Goal: Information Seeking & Learning: Learn about a topic

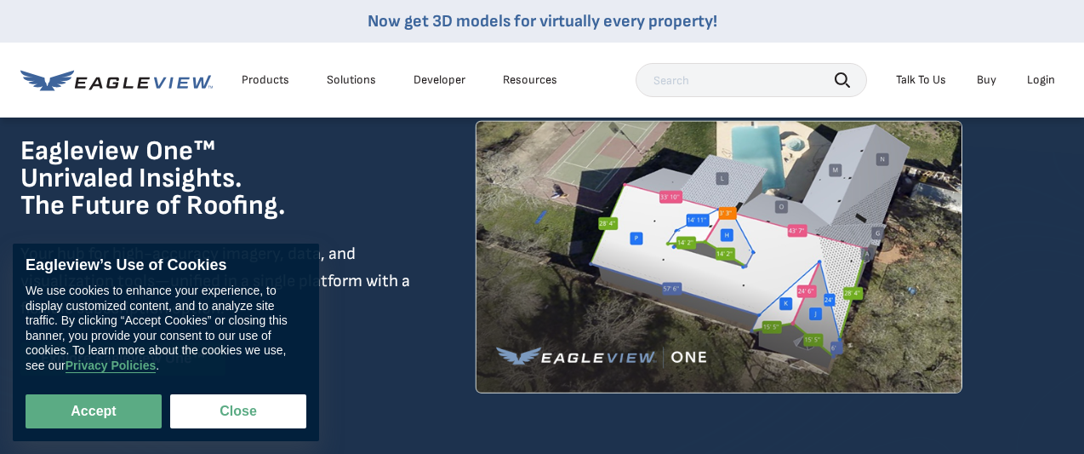
scroll to position [85, 0]
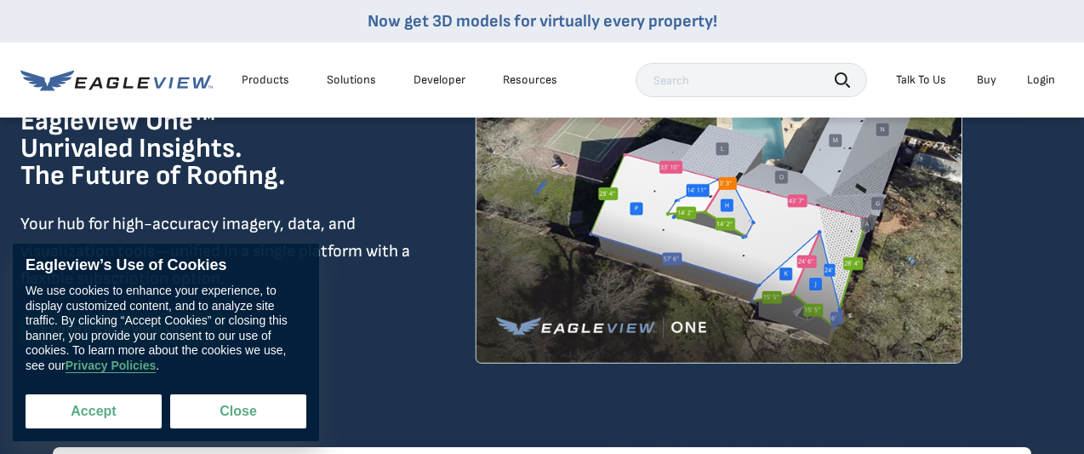
click at [89, 405] on button "Accept" at bounding box center [94, 411] width 136 height 34
checkbox input "true"
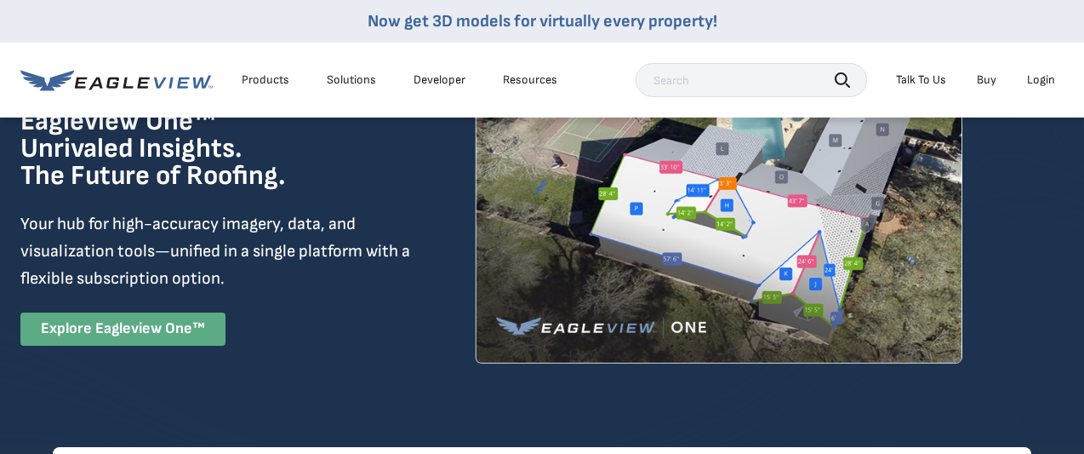
click at [99, 325] on link "Explore Eagleview One™" at bounding box center [122, 328] width 205 height 33
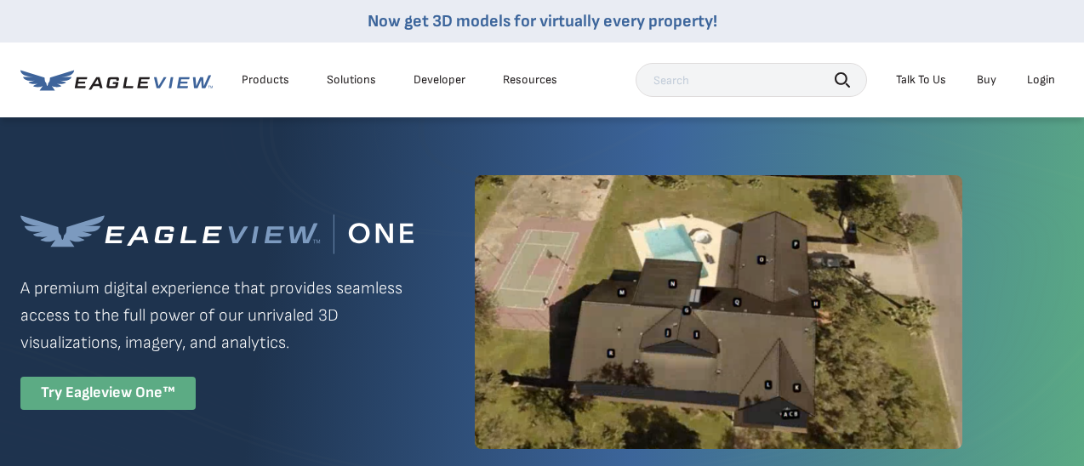
click at [105, 387] on div "Try Eagleview One™" at bounding box center [107, 393] width 175 height 33
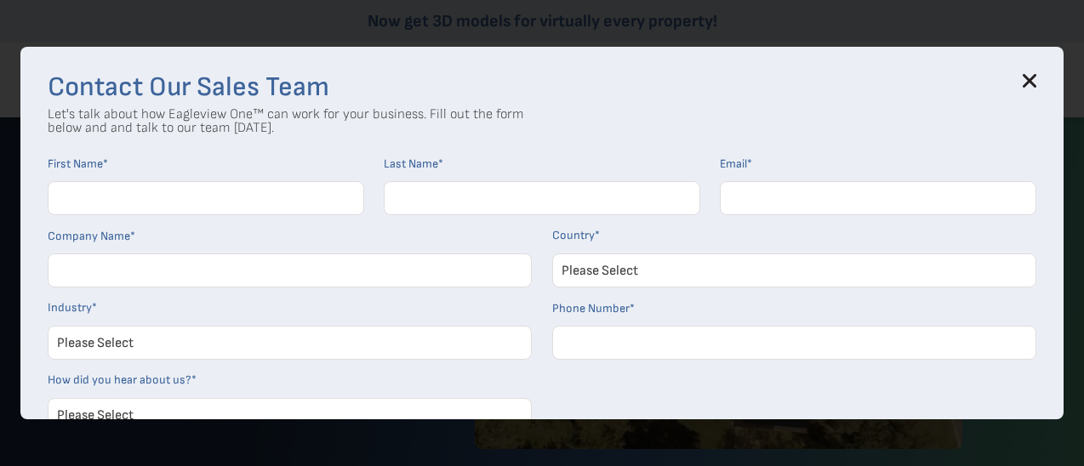
click at [1037, 80] on icon at bounding box center [1030, 81] width 14 height 14
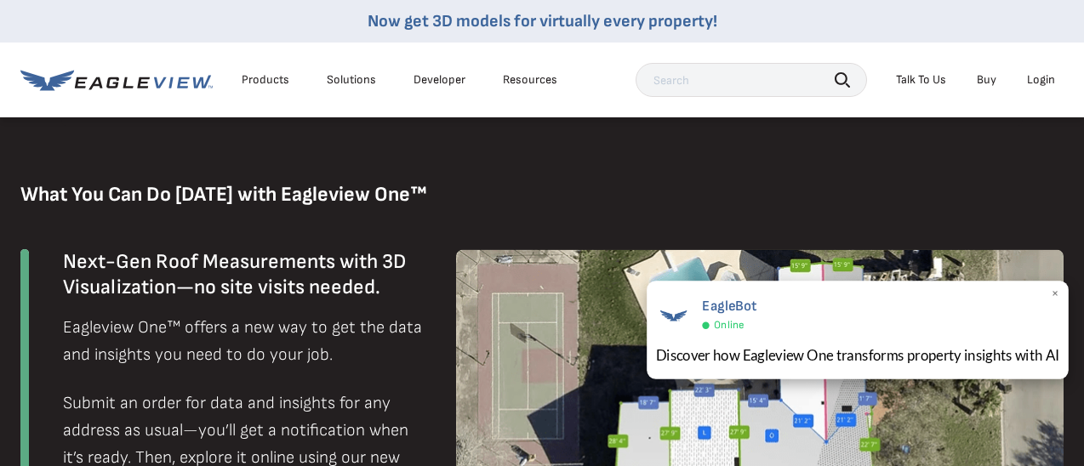
scroll to position [1021, 0]
